Goal: Task Accomplishment & Management: Use online tool/utility

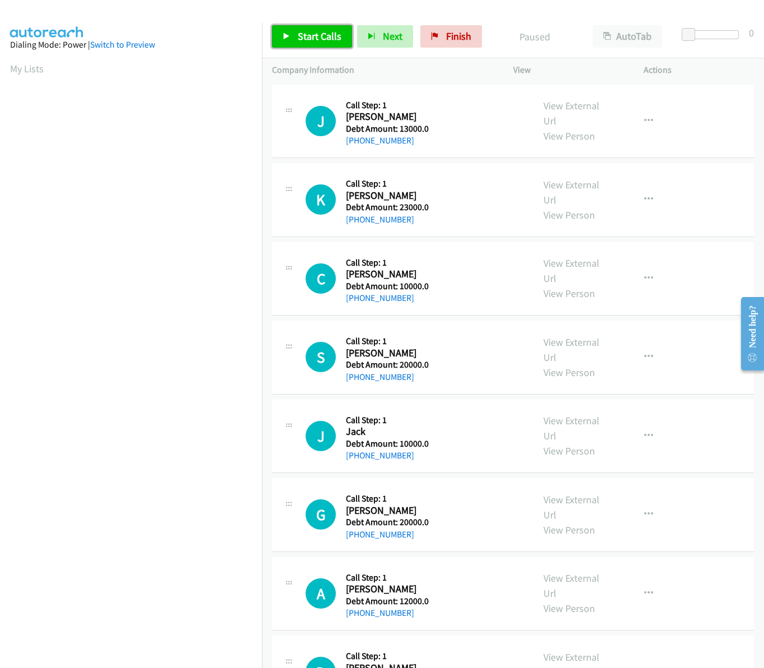
click at [334, 39] on span "Start Calls" at bounding box center [320, 36] width 44 height 13
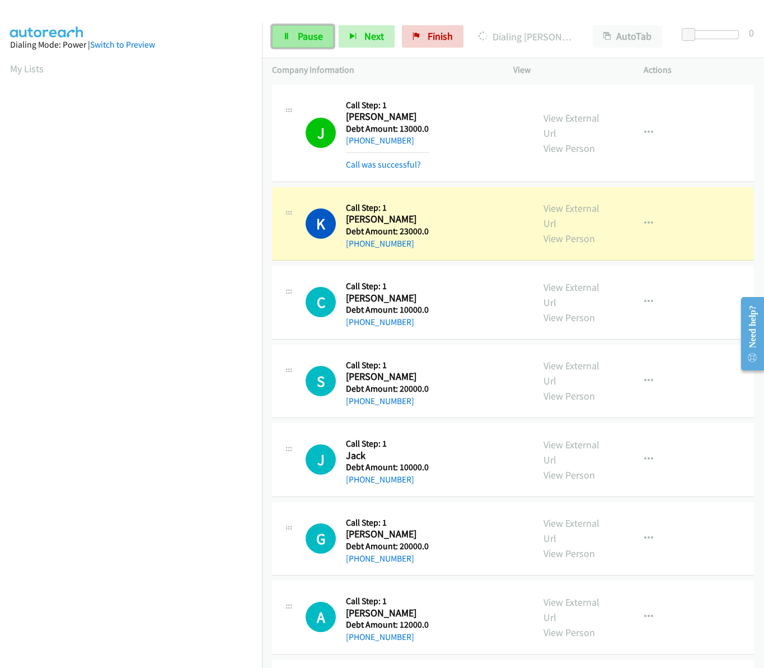
click at [292, 48] on link "Pause" at bounding box center [303, 36] width 62 height 22
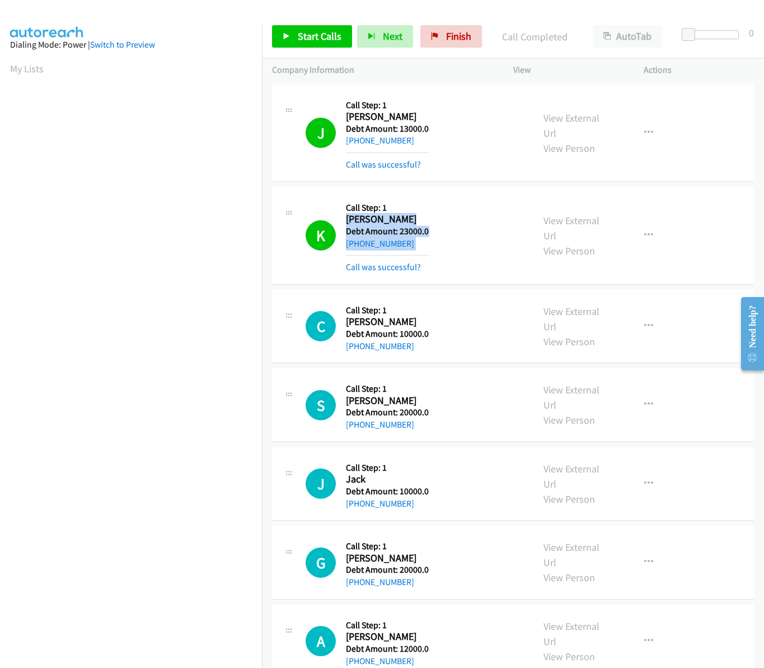
drag, startPoint x: 348, startPoint y: 220, endPoint x: 432, endPoint y: 254, distance: 90.0
click at [432, 254] on div "K Callback Scheduled Call Step: 1 [PERSON_NAME] America/[GEOGRAPHIC_DATA] Debt …" at bounding box center [415, 235] width 218 height 77
drag, startPoint x: 432, startPoint y: 254, endPoint x: 417, endPoint y: 239, distance: 20.6
copy div "[PERSON_NAME] America/[GEOGRAPHIC_DATA] Debt Amount: 23000.0 [PHONE_NUMBER]"
click at [319, 31] on span "Start Calls" at bounding box center [320, 36] width 44 height 13
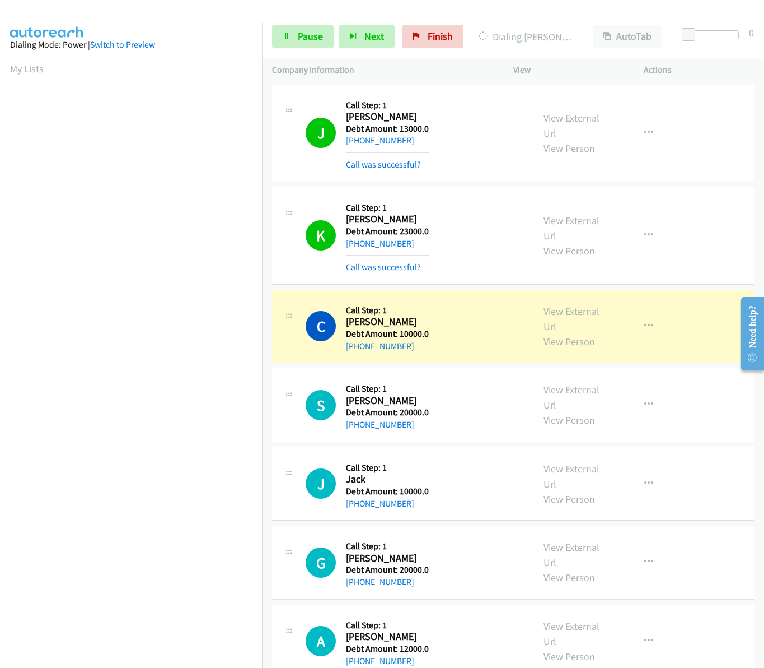
click at [461, 287] on td "C Callback Scheduled Call Step: 1 [PERSON_NAME] America/Chicago Debt Amount: 10…" at bounding box center [513, 326] width 502 height 79
click at [351, 323] on h2 "[PERSON_NAME]" at bounding box center [387, 321] width 83 height 13
drag, startPoint x: 347, startPoint y: 323, endPoint x: 409, endPoint y: 342, distance: 64.6
click at [409, 342] on div "Callback Scheduled Call Step: 1 [PERSON_NAME] America/Chicago Debt Amount: 1000…" at bounding box center [387, 326] width 83 height 53
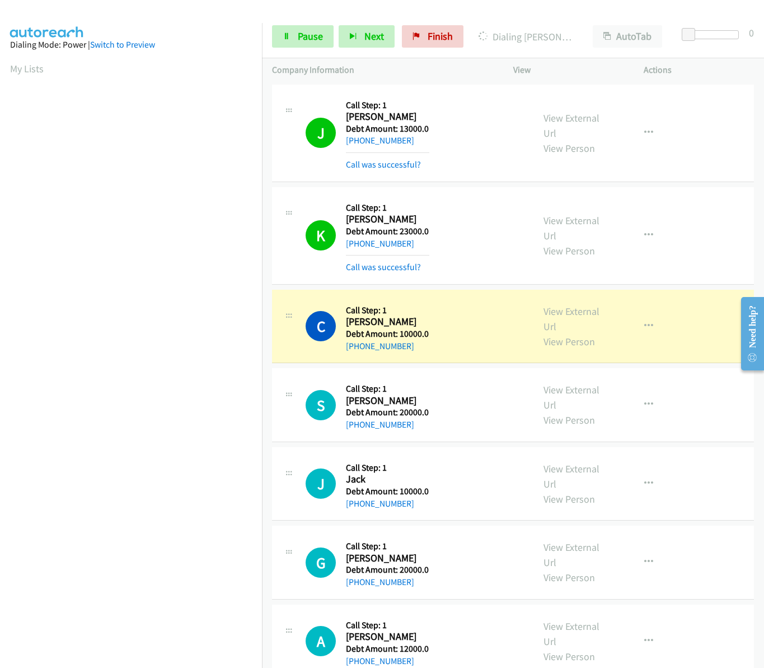
drag, startPoint x: 409, startPoint y: 342, endPoint x: 401, endPoint y: 334, distance: 11.5
copy div "[PERSON_NAME] America/[GEOGRAPHIC_DATA] Debt Amount: 10000.0 [PHONE_NUMBER]"
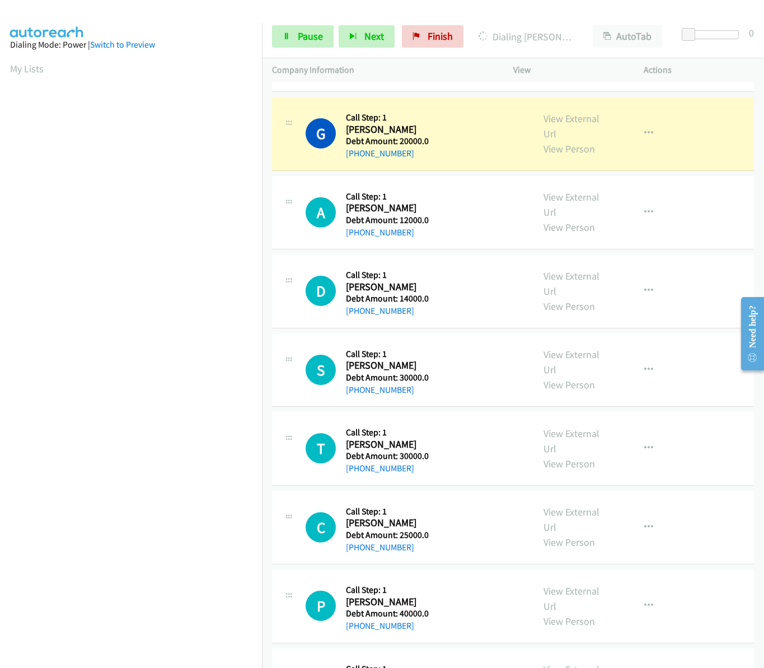
scroll to position [504, 0]
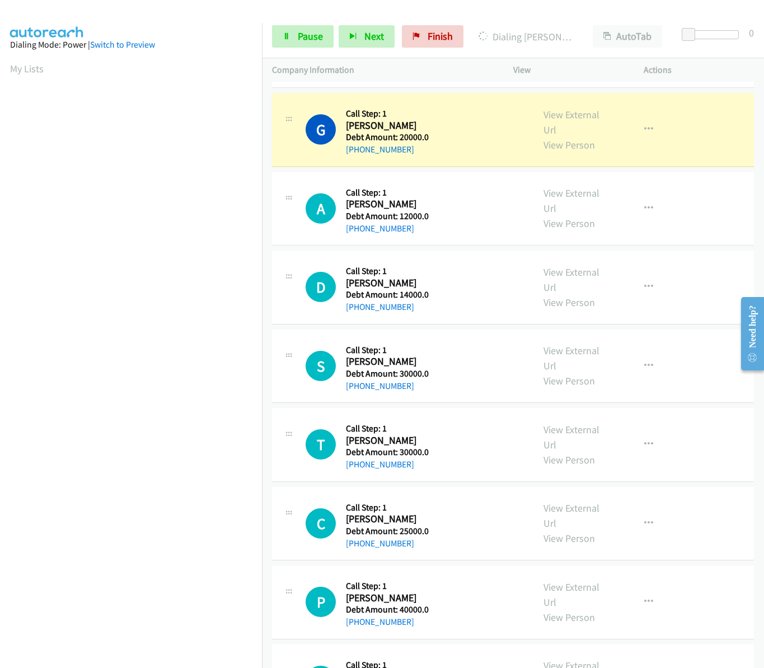
drag, startPoint x: 757, startPoint y: 156, endPoint x: 3, endPoint y: 76, distance: 758.5
drag, startPoint x: 380, startPoint y: 129, endPoint x: 346, endPoint y: 127, distance: 33.7
click at [346, 127] on h2 "[PERSON_NAME]" at bounding box center [387, 125] width 83 height 13
copy h2 "Glasford"
click at [344, 128] on div "G" at bounding box center [326, 129] width 40 height 30
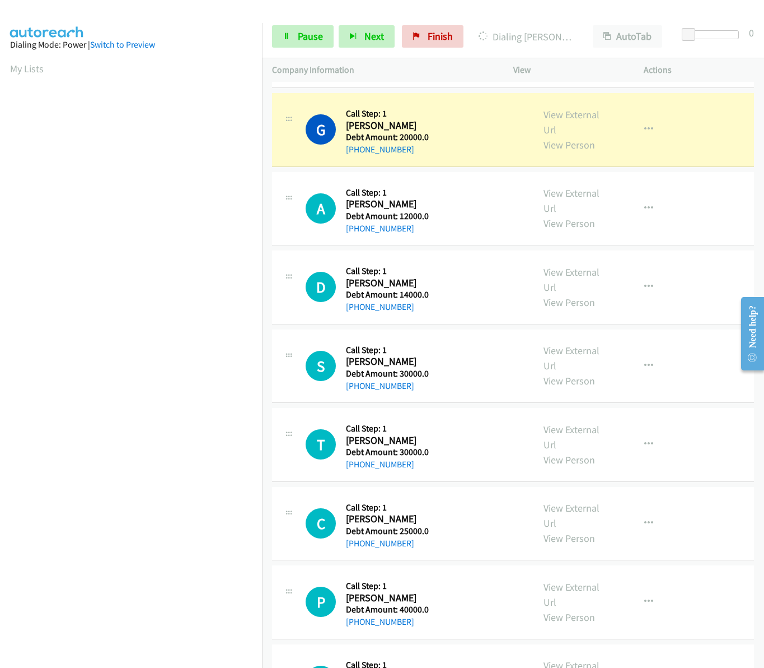
drag, startPoint x: 346, startPoint y: 128, endPoint x: 428, endPoint y: 152, distance: 85.9
click at [428, 152] on div "Callback Scheduled Call Step: 1 [PERSON_NAME] America/New_York Debt Amount: 200…" at bounding box center [387, 129] width 83 height 53
copy div "[PERSON_NAME] America/New_York Debt Amount: 20000.0 [PHONE_NUMBER]"
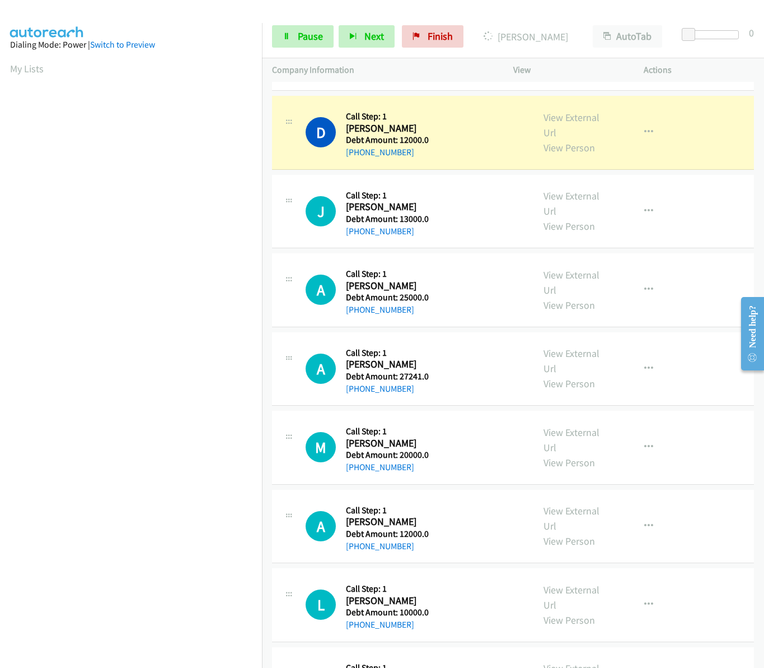
scroll to position [1330, 0]
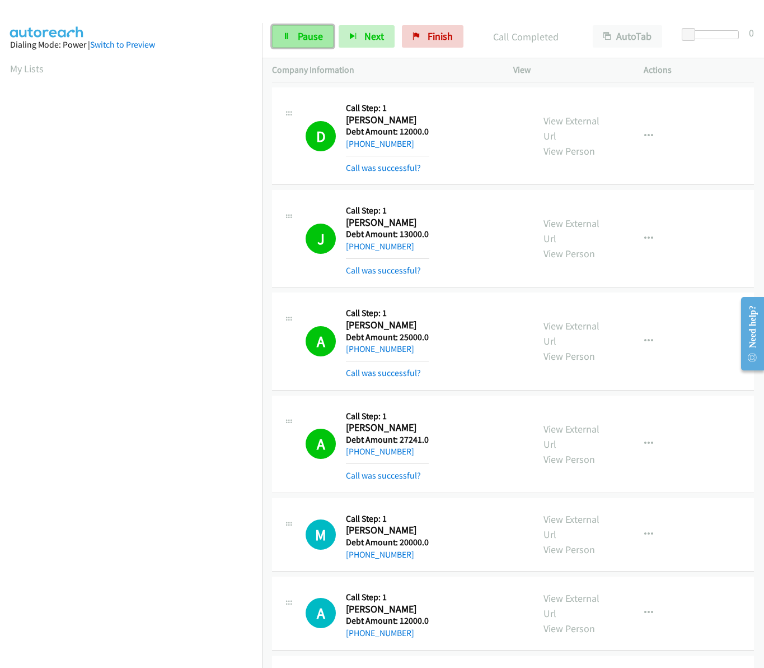
click at [317, 30] on span "Pause" at bounding box center [310, 36] width 25 height 13
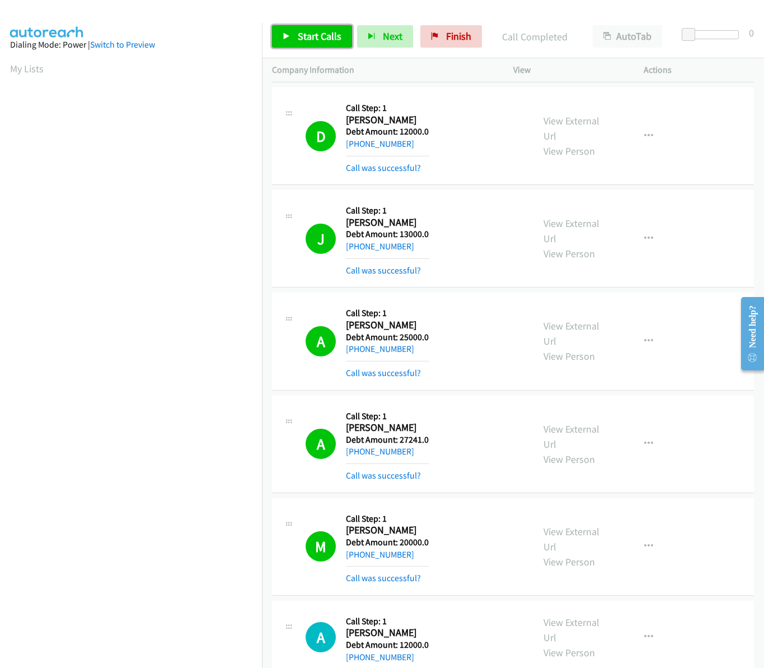
click at [297, 40] on link "Start Calls" at bounding box center [312, 36] width 80 height 22
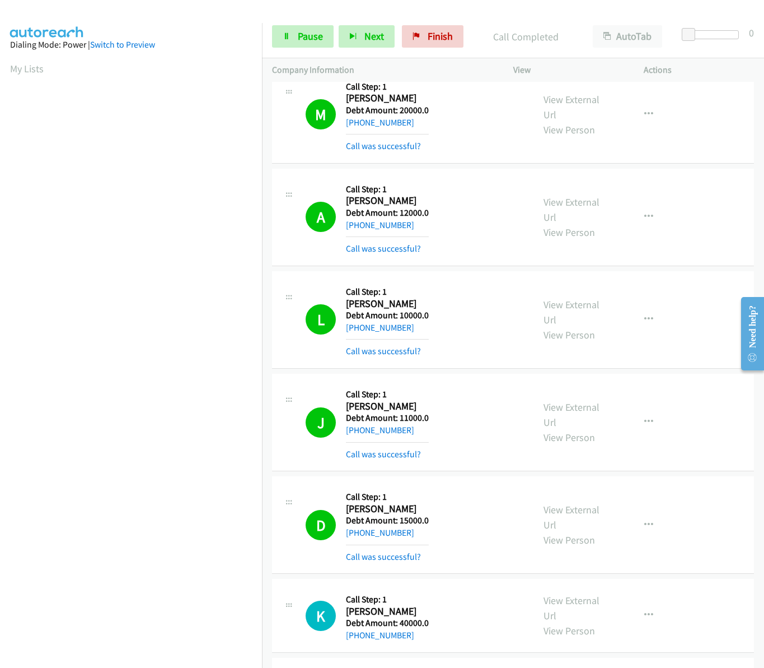
scroll to position [1729, 0]
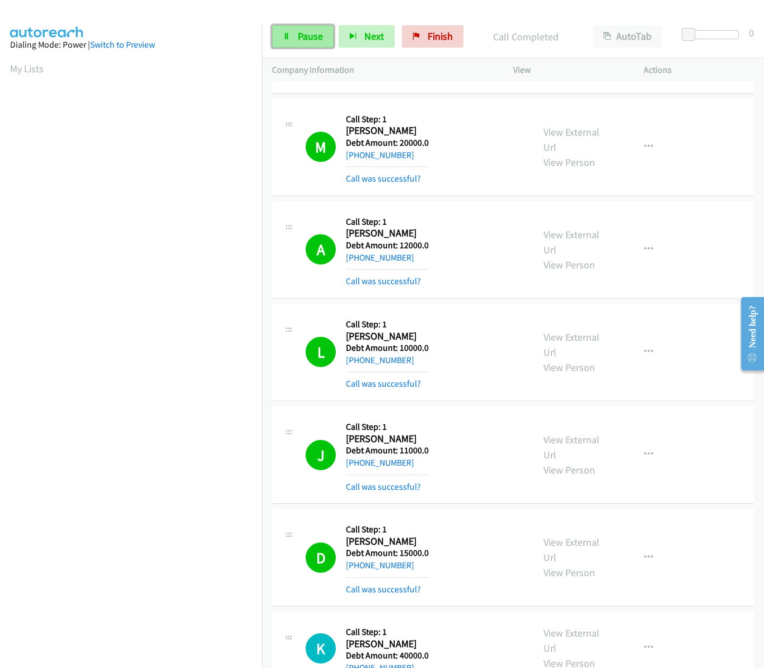
click at [310, 34] on span "Pause" at bounding box center [310, 36] width 25 height 13
click at [310, 34] on span "Start Calls" at bounding box center [320, 36] width 44 height 13
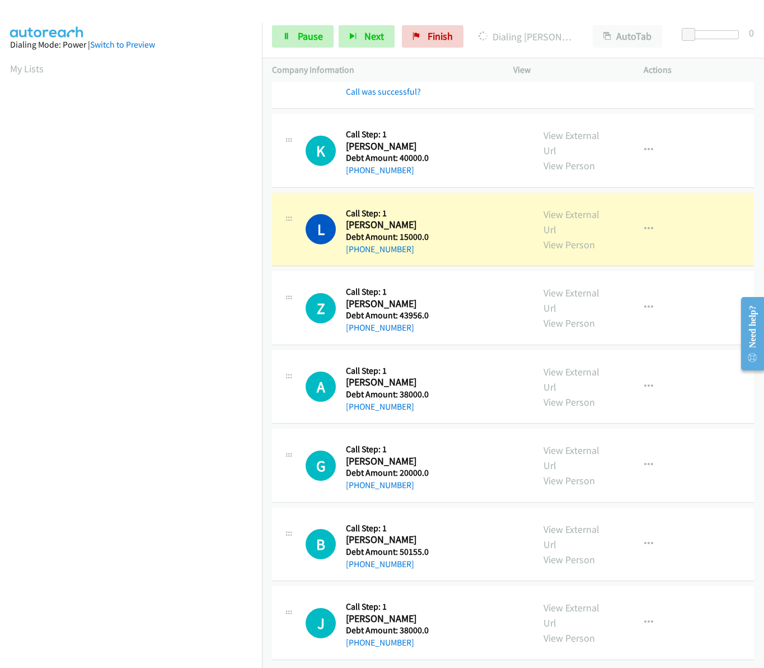
scroll to position [2242, 0]
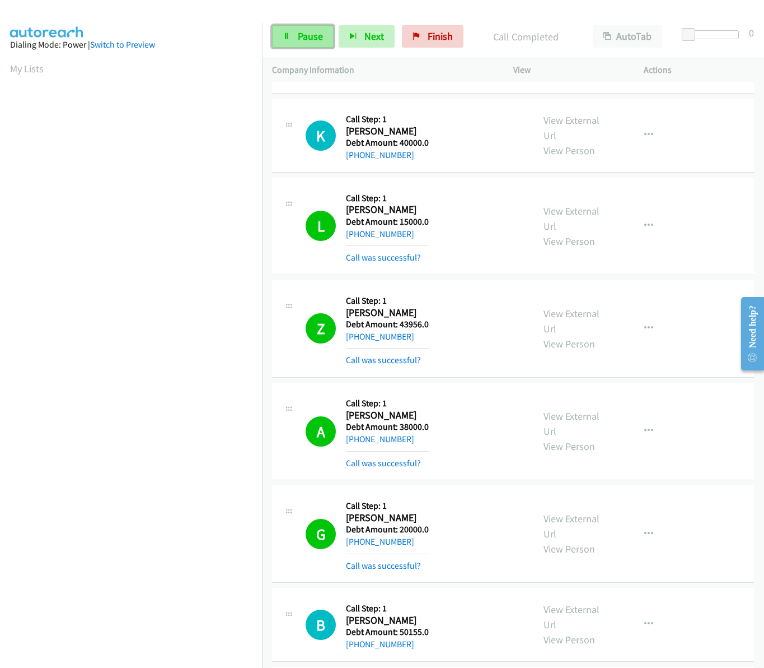
click at [321, 34] on span "Pause" at bounding box center [310, 36] width 25 height 13
click at [306, 29] on link "Start Calls" at bounding box center [312, 36] width 80 height 22
click at [558, 15] on div "Start Calls Pause Next Finish Dialing [PERSON_NAME] AutoTab AutoTab 0" at bounding box center [513, 36] width 502 height 43
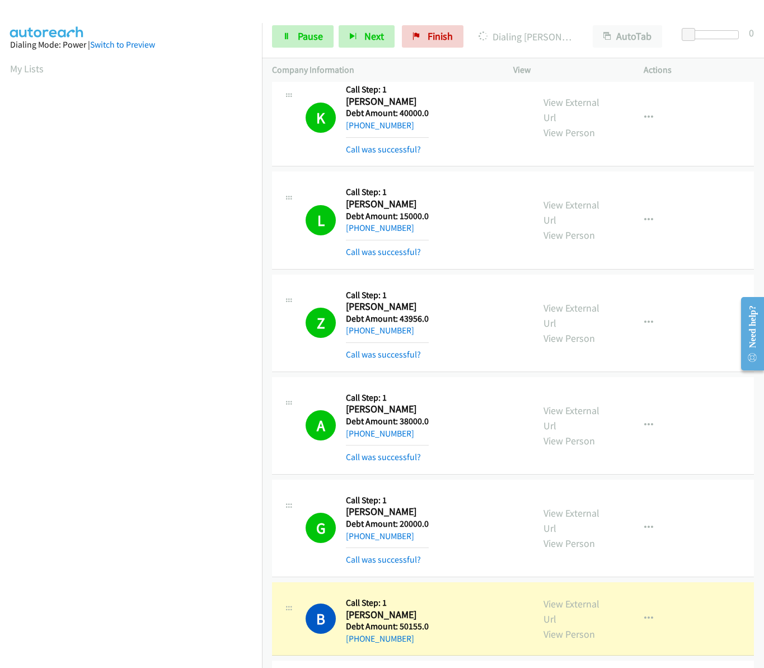
scroll to position [2386, 0]
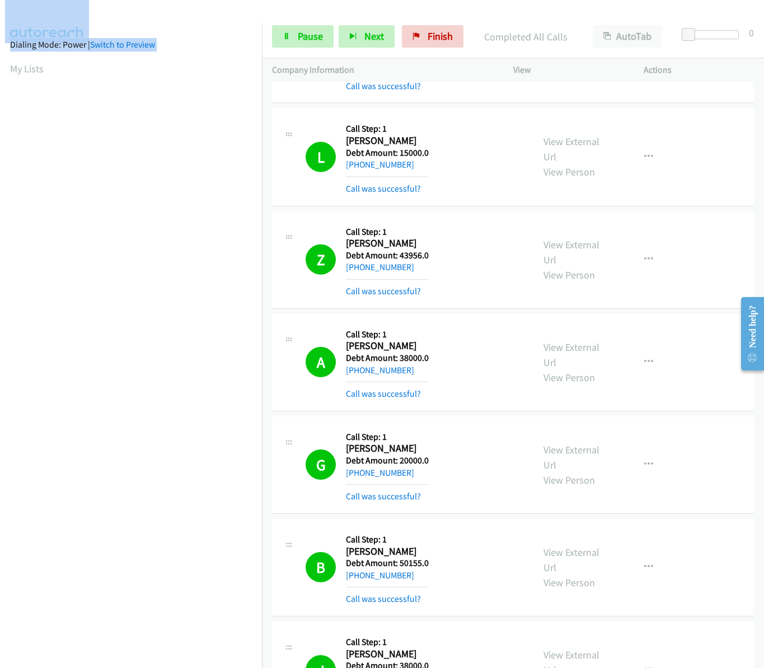
click at [0, 53] on html "Start Calls Pause Next Finish Completed All Calls AutoTab AutoTab 0 Company Inf…" at bounding box center [382, 26] width 764 height 53
copy main "Dialing Mode: Power | Switch to Preview"
click at [25, 69] on link "My Lists" at bounding box center [27, 68] width 34 height 13
